Goal: Information Seeking & Learning: Understand process/instructions

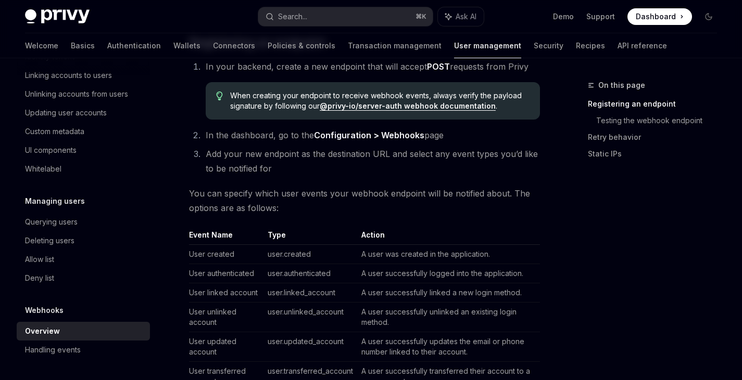
scroll to position [523, 0]
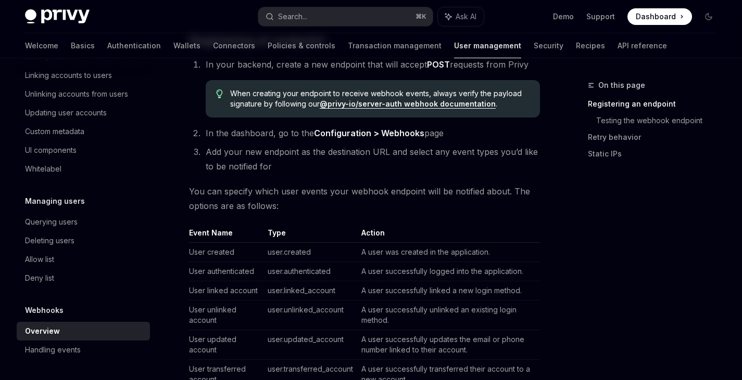
click at [363, 104] on link "@privy-io/server-auth webhook documentation" at bounding box center [408, 103] width 176 height 9
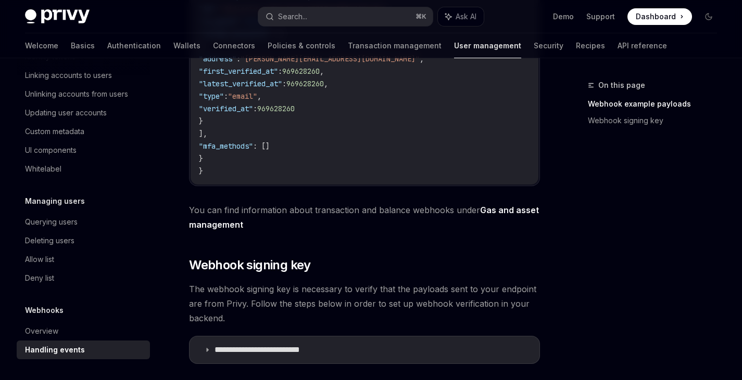
scroll to position [466, 0]
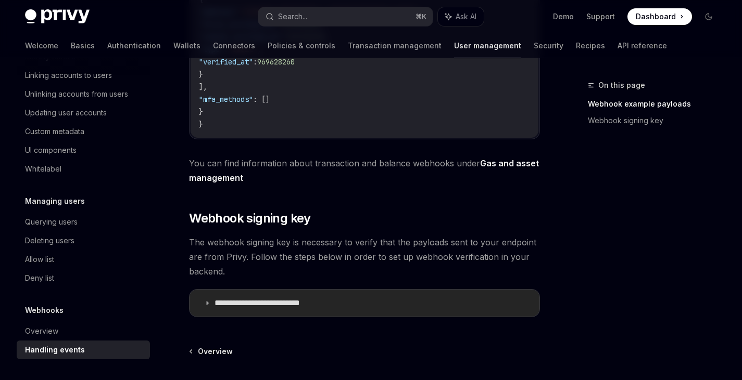
click at [305, 298] on p "**********" at bounding box center [272, 303] width 116 height 10
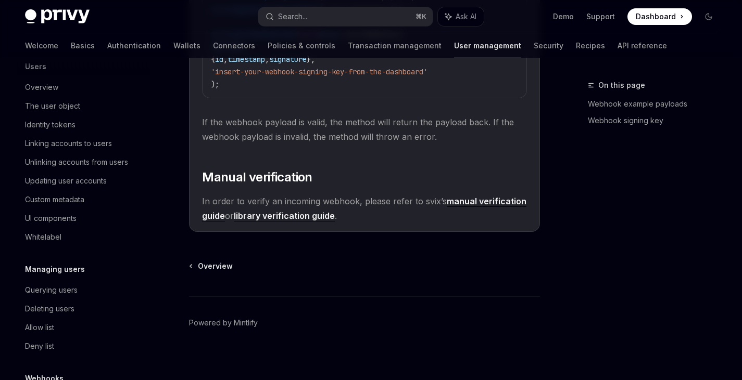
scroll to position [128, 0]
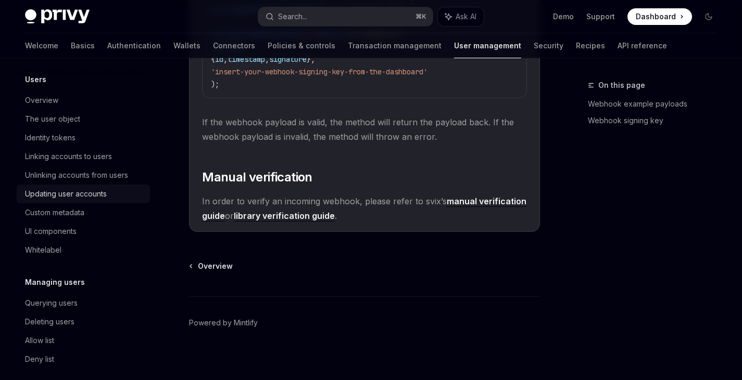
click at [106, 200] on div "Updating user accounts" at bounding box center [66, 194] width 82 height 12
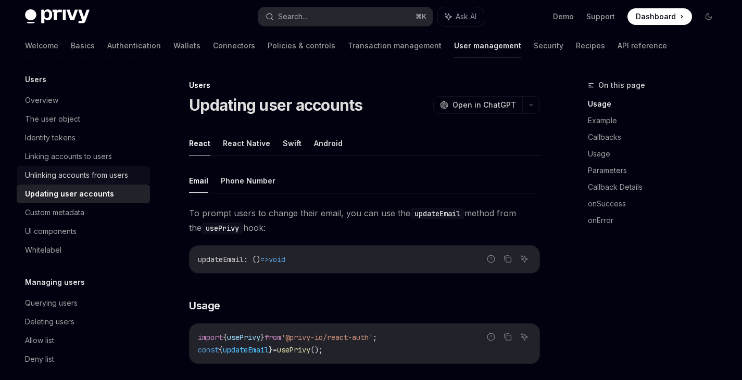
click at [114, 182] on div "Unlinking accounts from users" at bounding box center [76, 175] width 103 height 12
type textarea "*"
